Goal: Information Seeking & Learning: Find specific fact

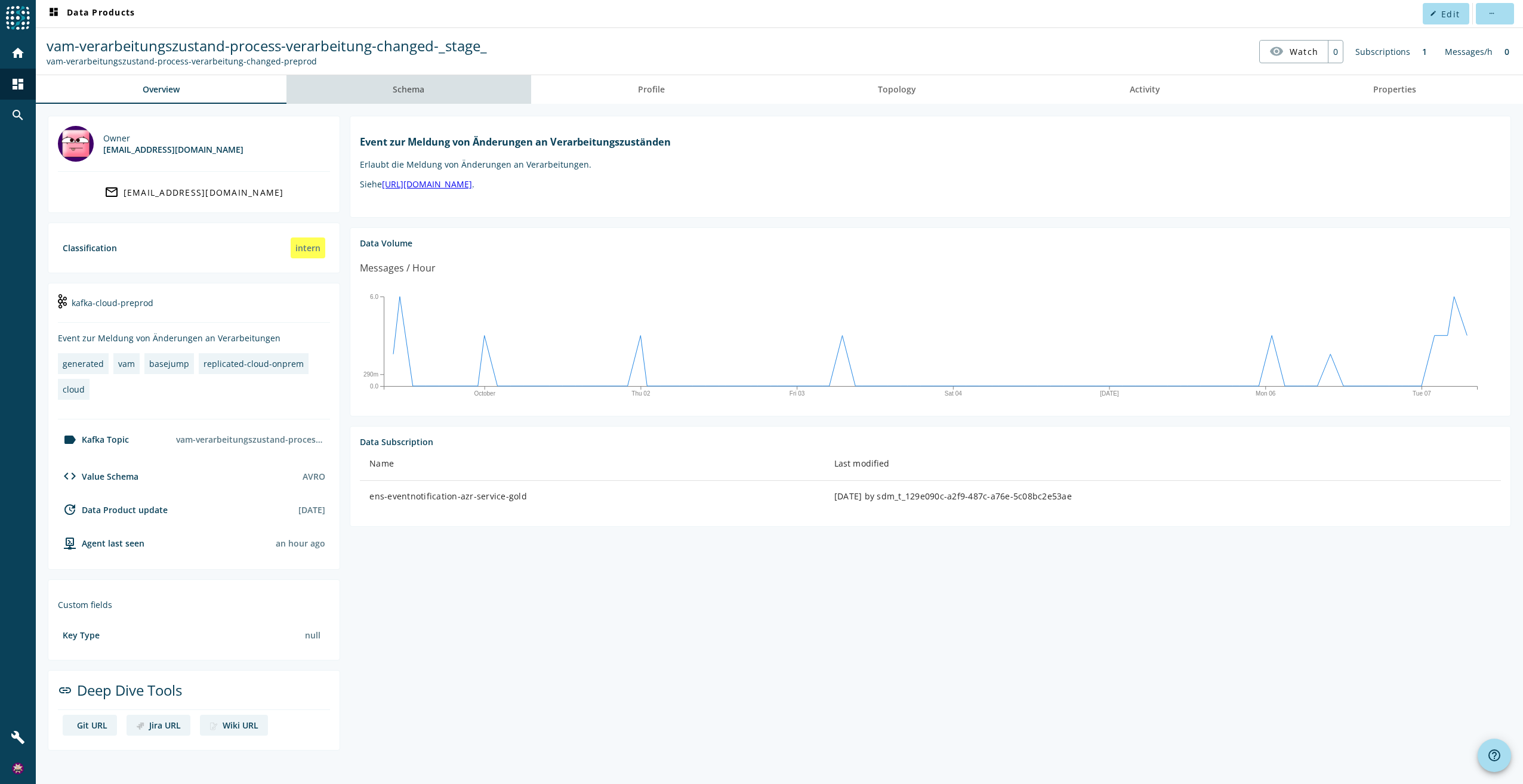
click at [418, 94] on span "Schema" at bounding box center [408, 89] width 32 height 9
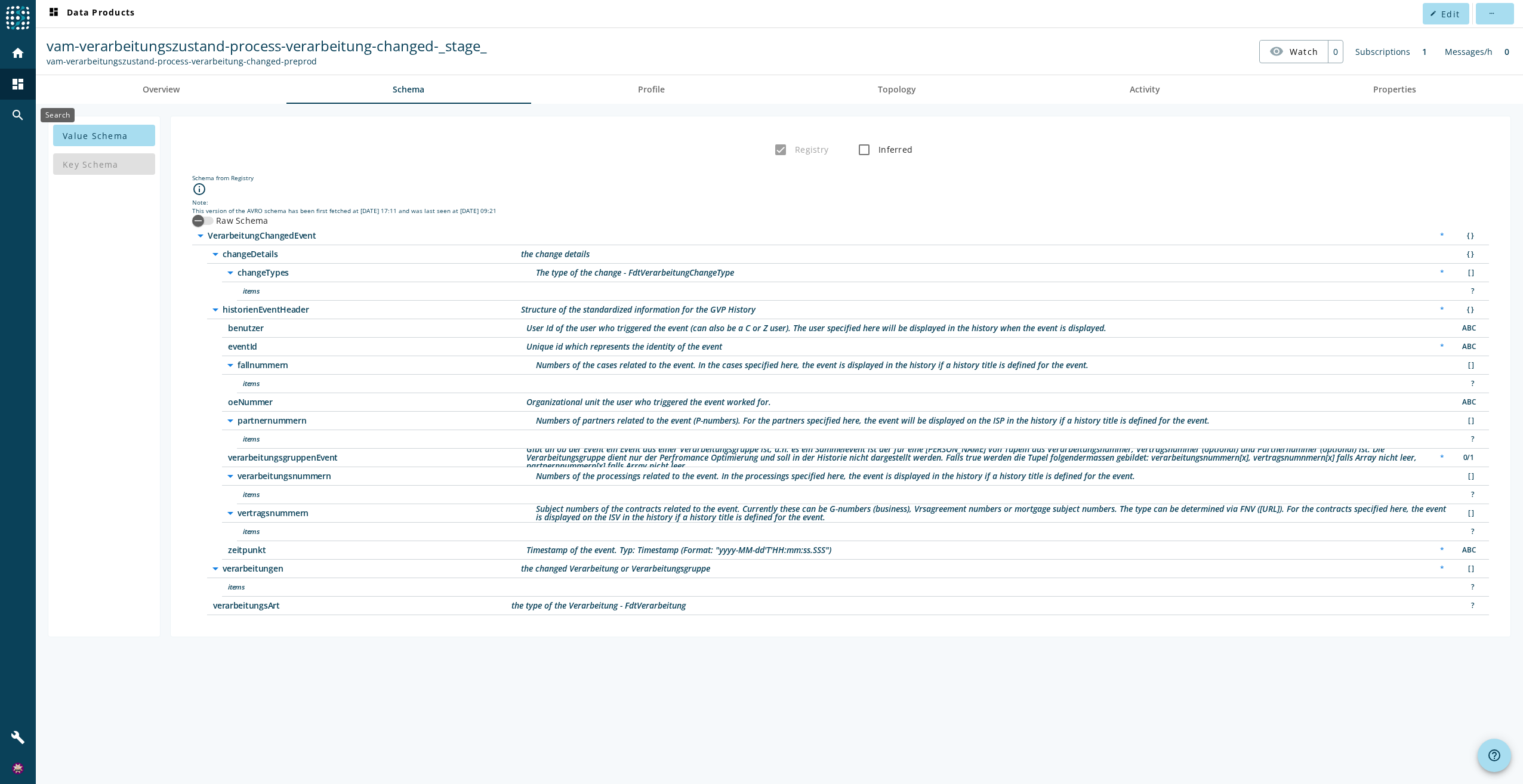
click at [21, 110] on mat-icon "search" at bounding box center [18, 115] width 14 height 14
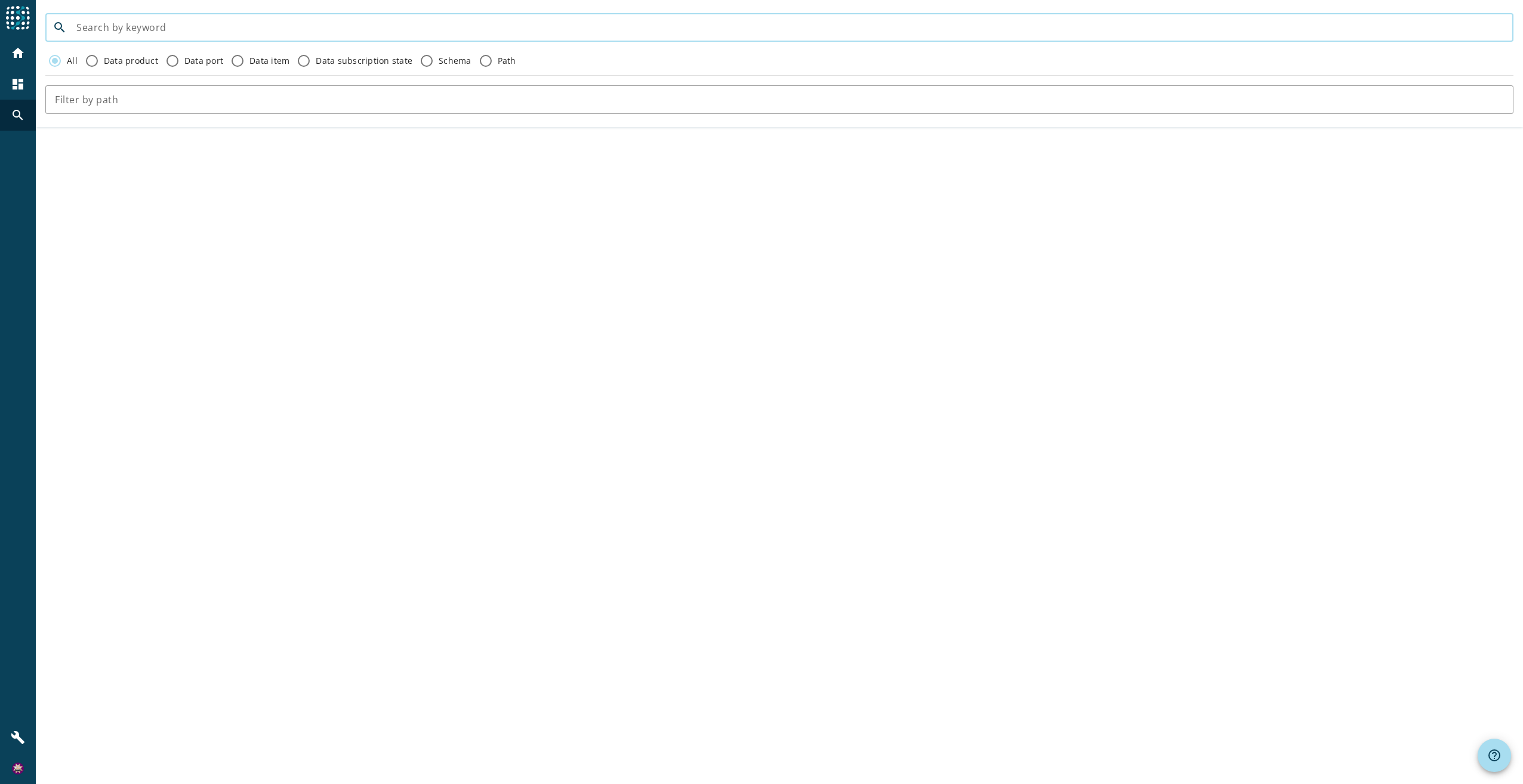
click at [229, 26] on input at bounding box center [790, 28] width 1427 height 14
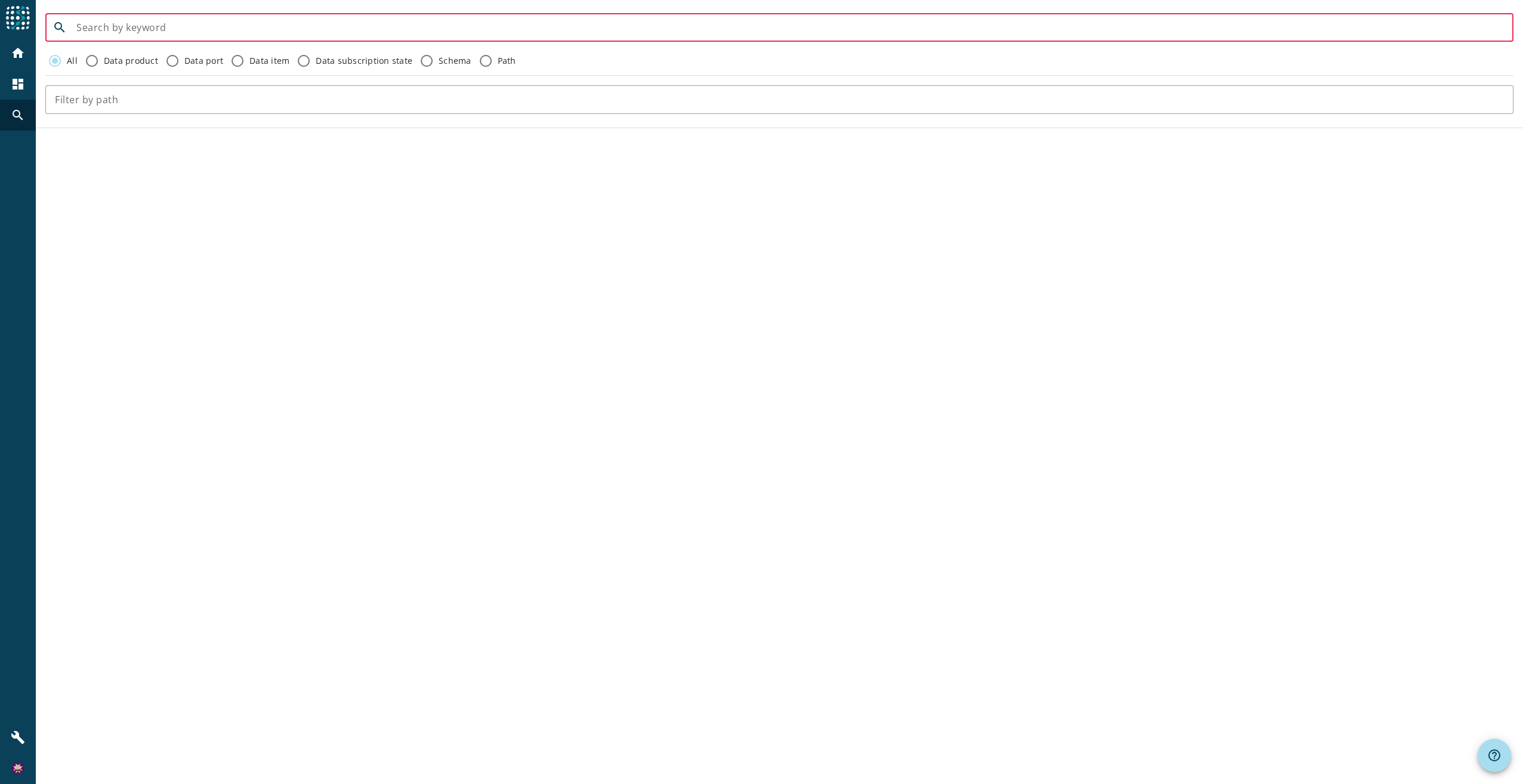
paste input "rms-loeschorchestrator-process-deleteworkflow-started-v2"
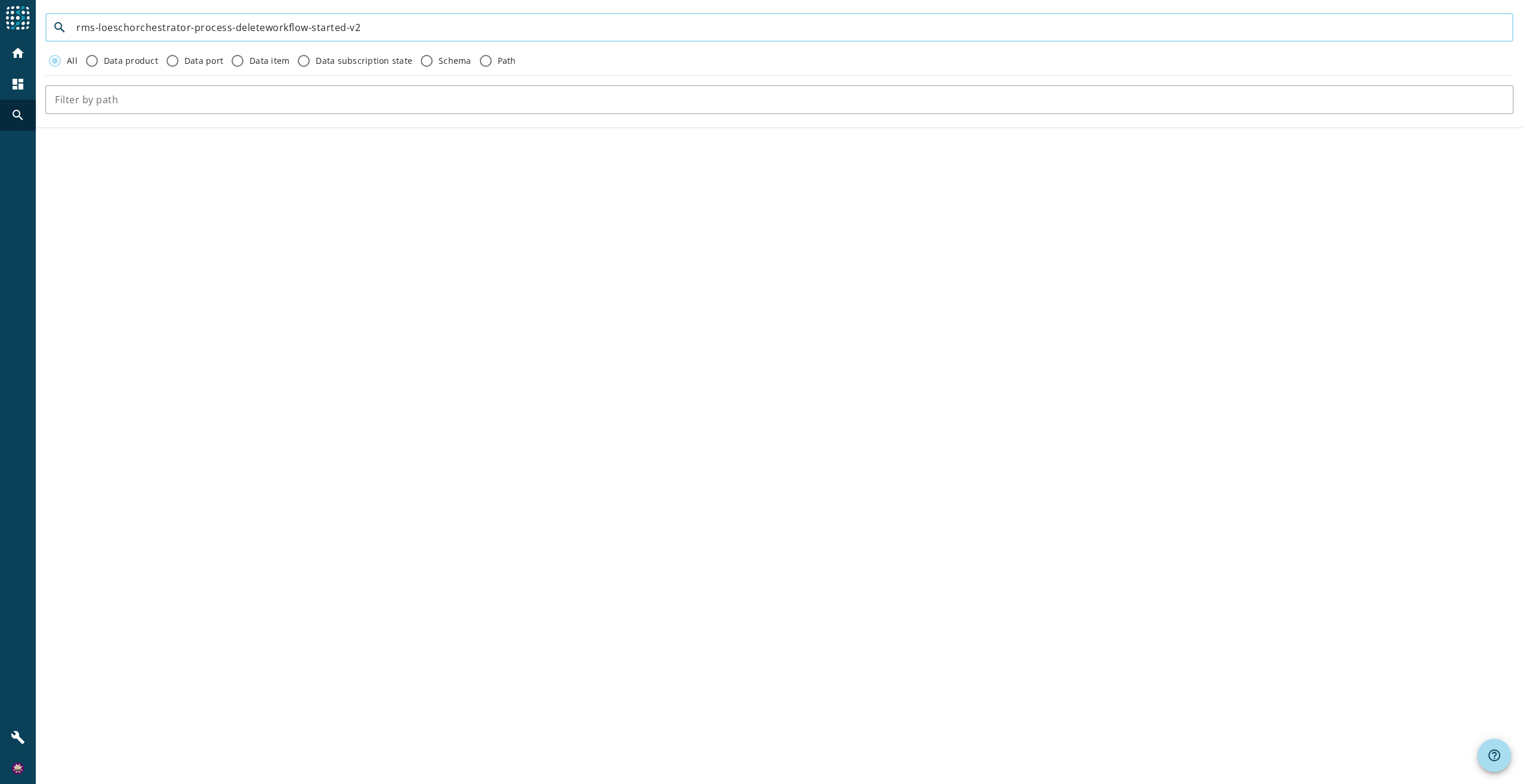
type input "rms-loeschorchestrator-process-deleteworkflow-started-v2"
click at [367, 31] on input "rms-loeschorchestrator-process-deleteworkflow-started-v2" at bounding box center [790, 28] width 1427 height 14
click at [20, 114] on mat-icon "search" at bounding box center [18, 115] width 14 height 14
click at [23, 55] on mat-icon "home" at bounding box center [18, 53] width 14 height 14
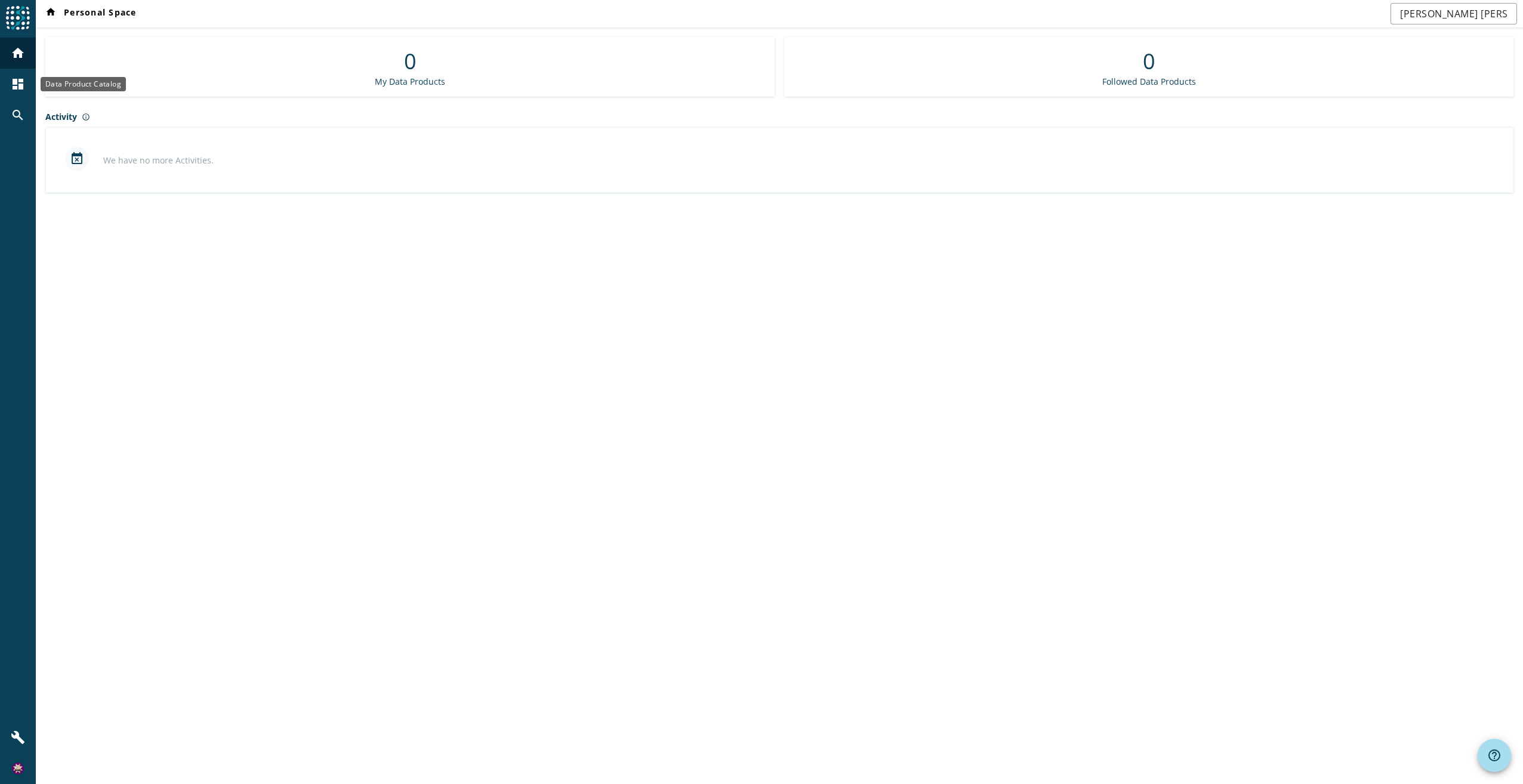
click at [9, 85] on div "dashboard" at bounding box center [18, 85] width 31 height 31
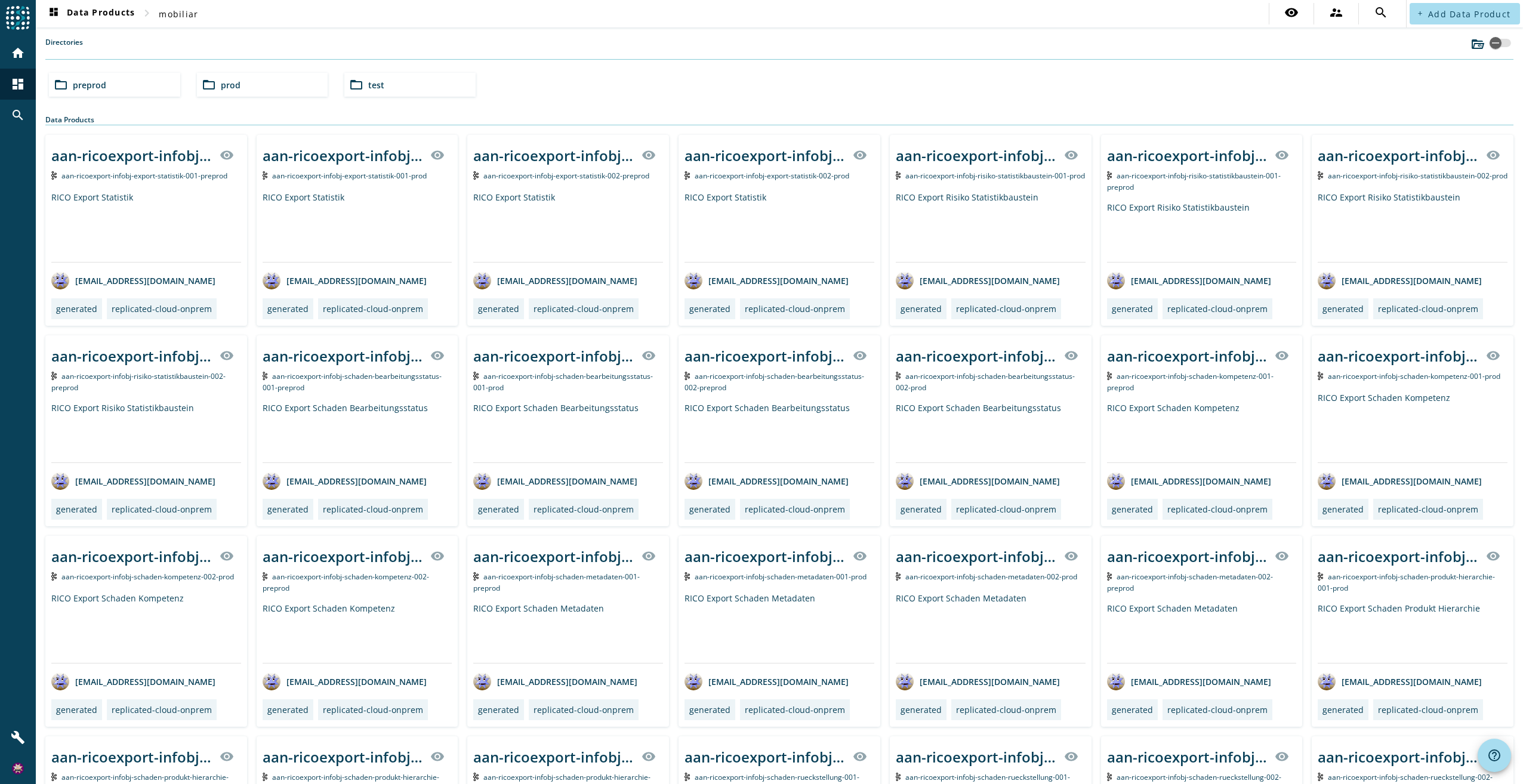
click at [276, 87] on div "folder_open prod" at bounding box center [262, 85] width 131 height 24
type input "rms-loeschorchestrator-process-deleteworkflow-started-v2"
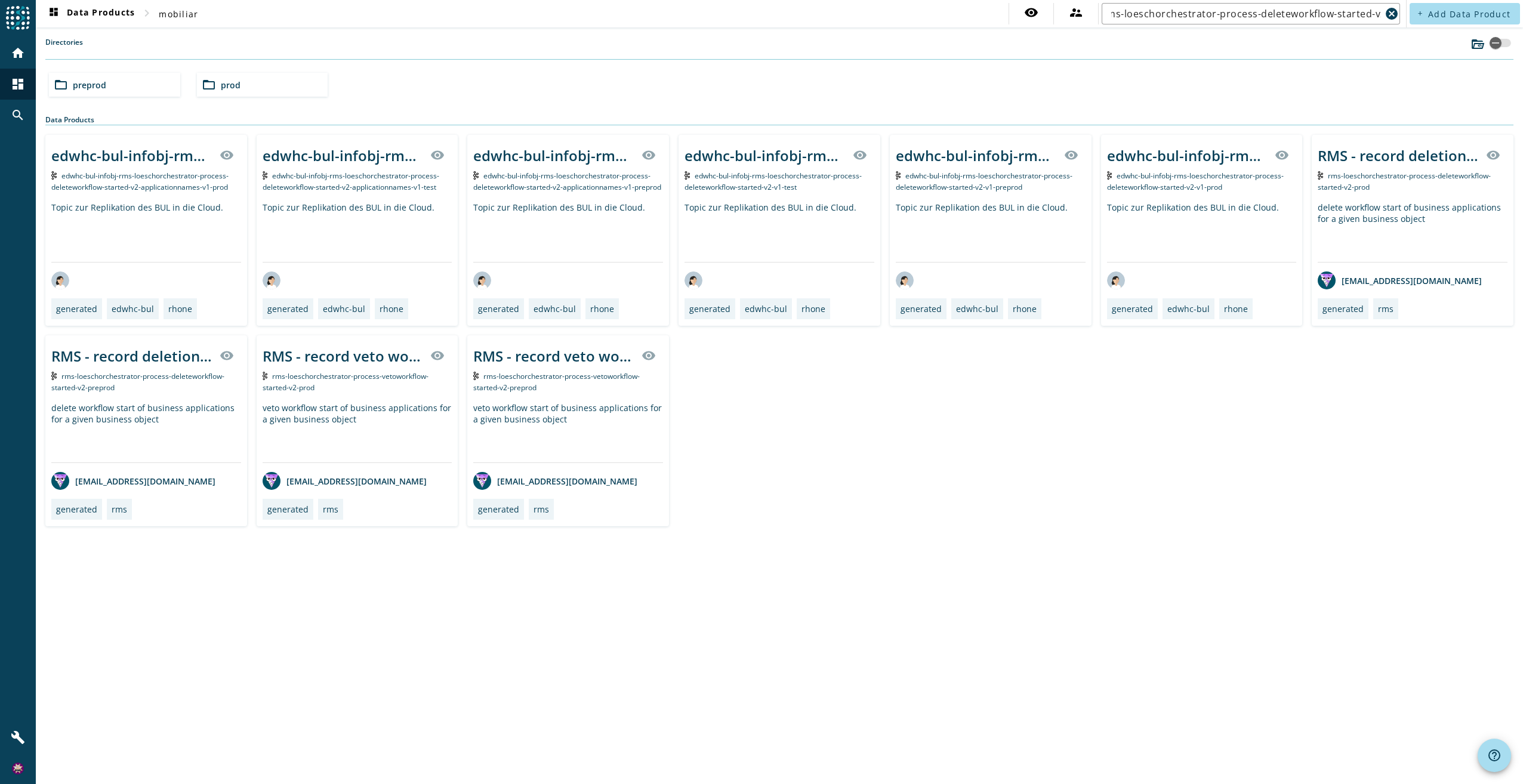
click at [233, 87] on span "prod" at bounding box center [231, 85] width 20 height 11
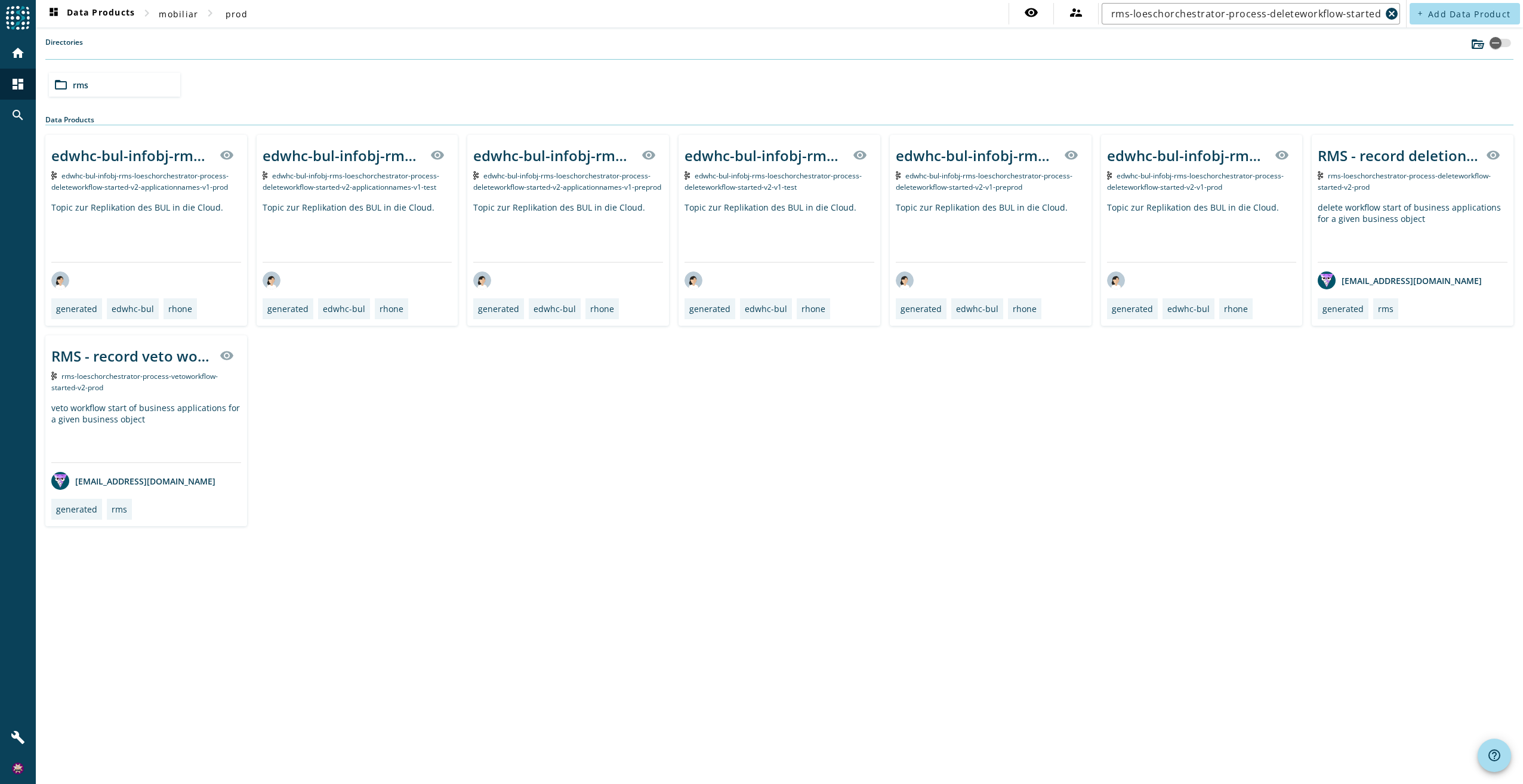
click at [1389, 183] on div "rms-loeschorchestrator-process-deleteworkflow-started-v2-prod" at bounding box center [1412, 181] width 190 height 23
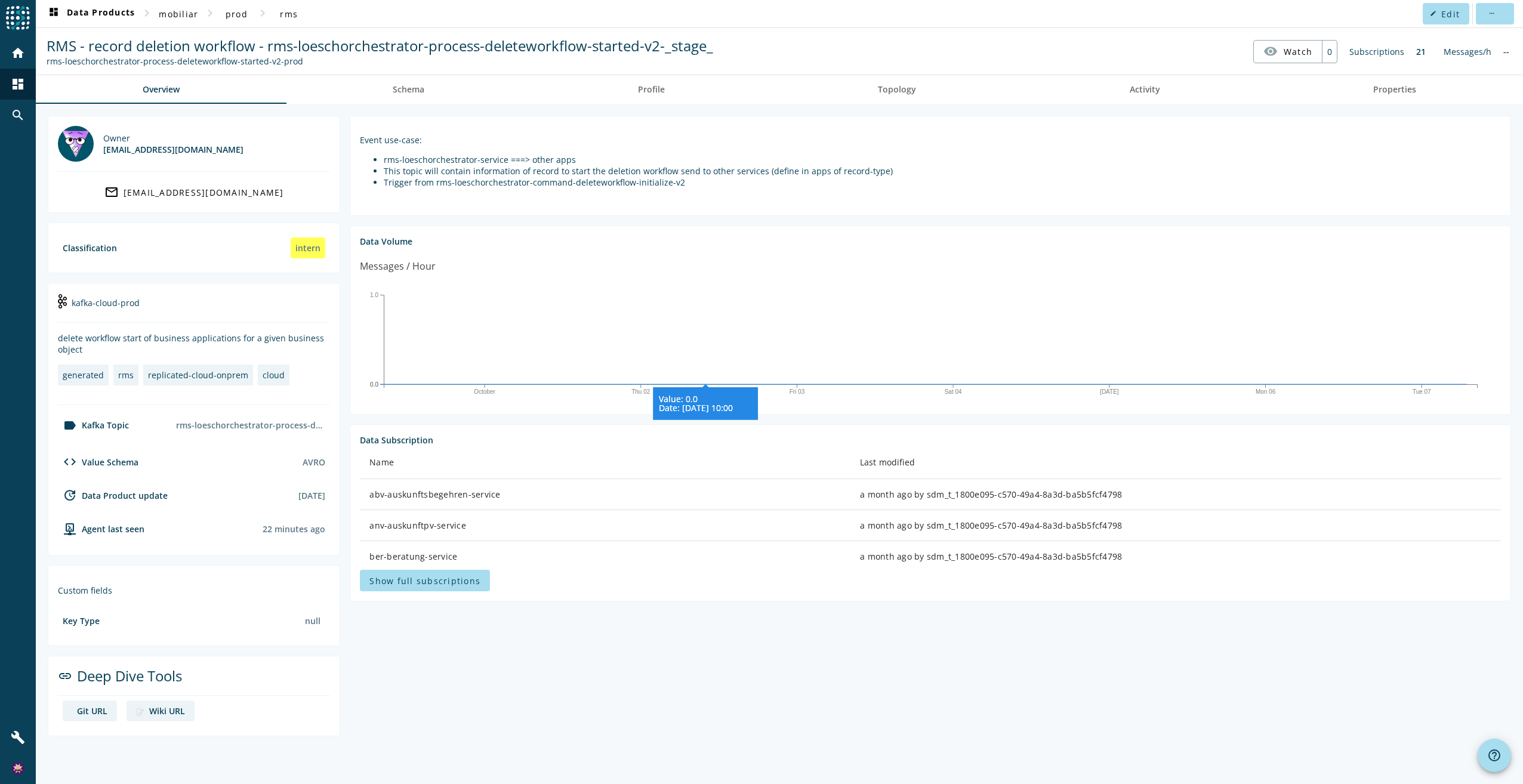
click at [708, 304] on icon "October Thu 02 Fri 03 [DATE] Mon 06 Tue 07 0.0 0.0 1.0 Value: 0.0 Date: [DATE] …" at bounding box center [931, 342] width 1141 height 119
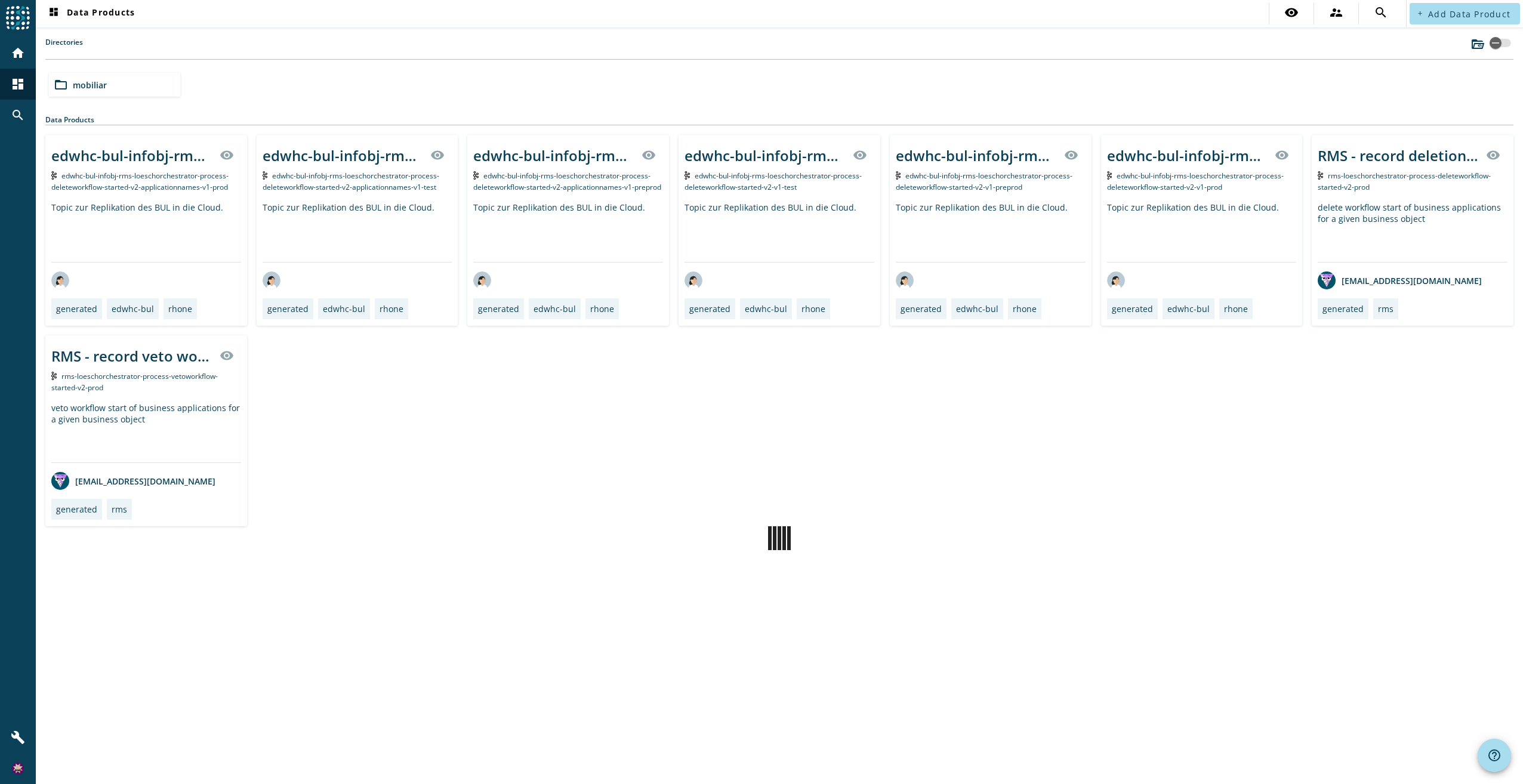
click at [964, 183] on span "edwhc-bul-infobj-rms-loeschorchestrator-process-deleteworkflow-started-v2-v1-pr…" at bounding box center [984, 181] width 177 height 21
